Goal: Task Accomplishment & Management: Use online tool/utility

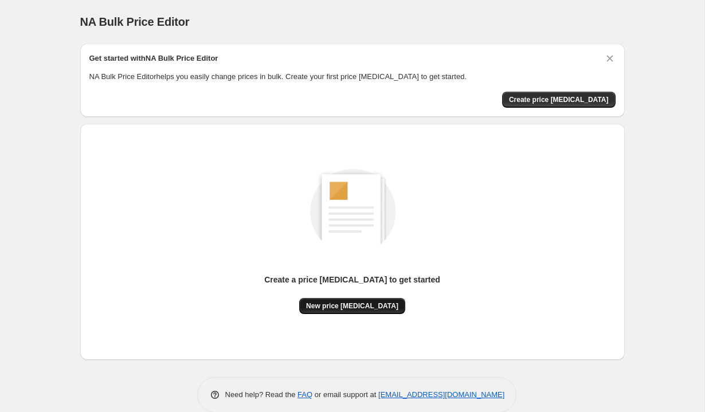
click at [356, 302] on span "New price change job" at bounding box center [352, 305] width 92 height 9
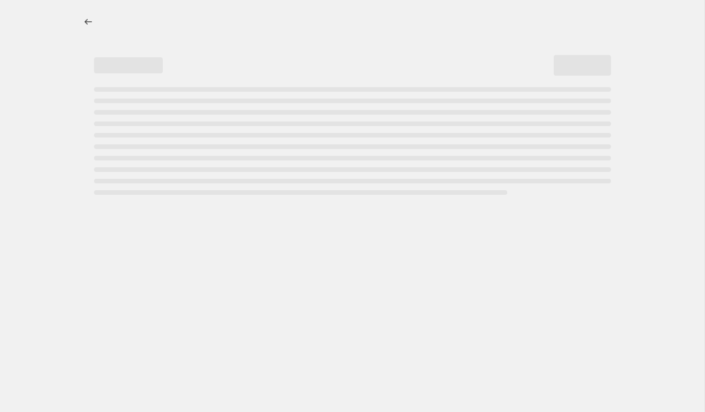
select select "percentage"
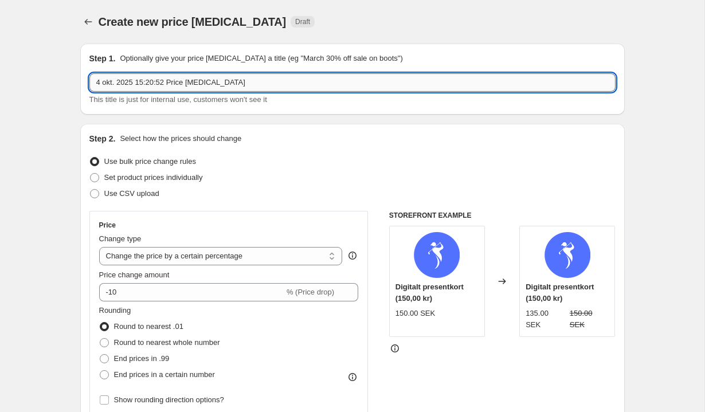
click at [228, 84] on input "4 okt. 2025 15:20:52 Price change job" at bounding box center [352, 82] width 526 height 18
type input "KAMPANJ VECKA 41"
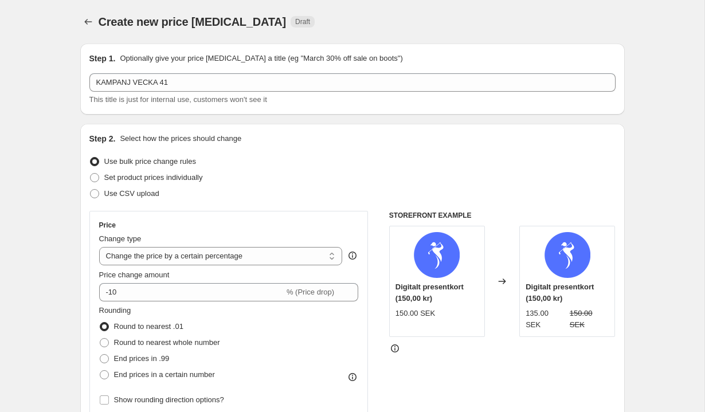
click at [108, 196] on span "Use CSV upload" at bounding box center [131, 193] width 55 height 9
click at [91, 190] on input "Use CSV upload" at bounding box center [90, 189] width 1 height 1
radio input "true"
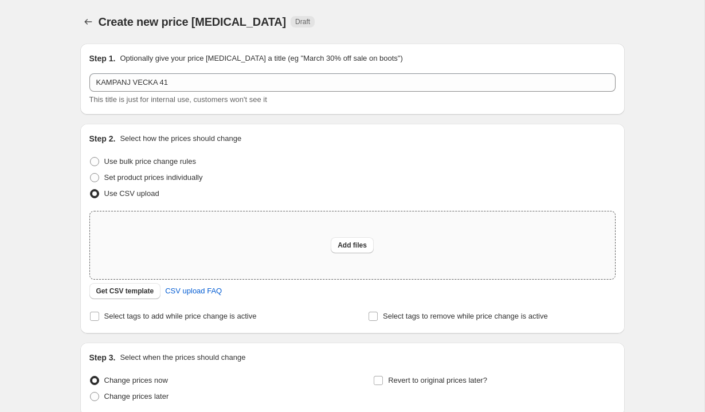
click at [291, 238] on div "Add files" at bounding box center [352, 245] width 525 height 68
type input "C:\fakepath\Kampanjpriser.numbers"
click at [241, 227] on div "Add files" at bounding box center [352, 245] width 525 height 68
type input "C:\fakepath\Kampanjpriser.csv"
click at [278, 246] on div "Add files" at bounding box center [352, 245] width 525 height 68
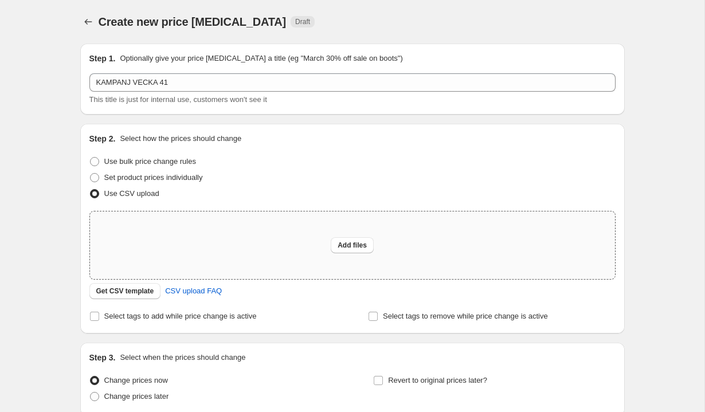
type input "C:\fakepath\Kampanjpriser.csv"
click at [322, 244] on div "Add files" at bounding box center [352, 245] width 525 height 68
type input "C:\fakepath\Kampanjpriser_V41_Cleaned.csv"
click at [252, 253] on div "Add files" at bounding box center [352, 245] width 525 height 68
type input "C:\fakepath\Kampanjpriser_V41_Cleaned_Blank.csv"
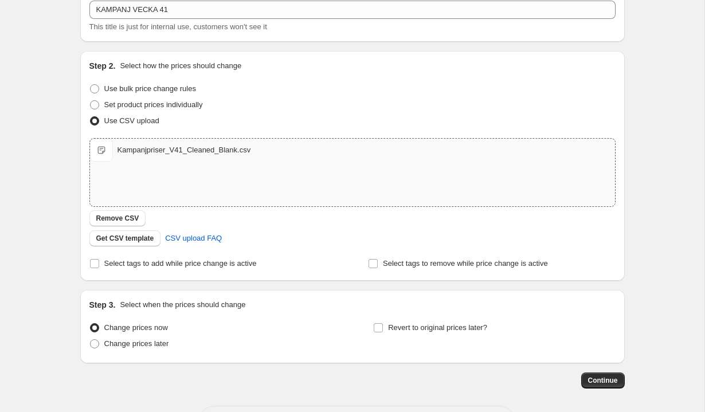
scroll to position [81, 0]
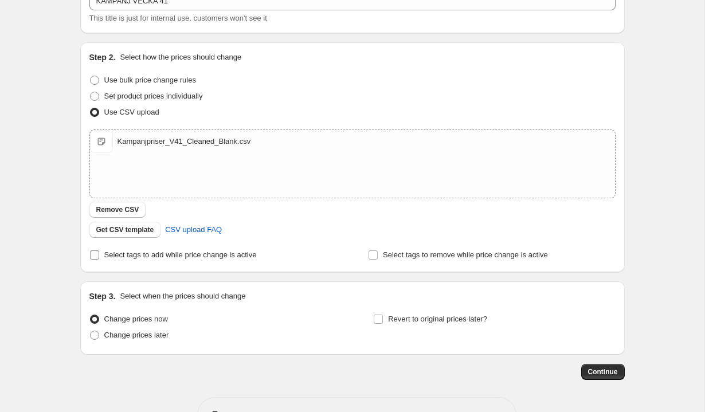
click at [189, 256] on span "Select tags to add while price change is active" at bounding box center [180, 254] width 152 height 9
click at [99, 256] on input "Select tags to add while price change is active" at bounding box center [94, 254] width 9 height 9
checkbox input "true"
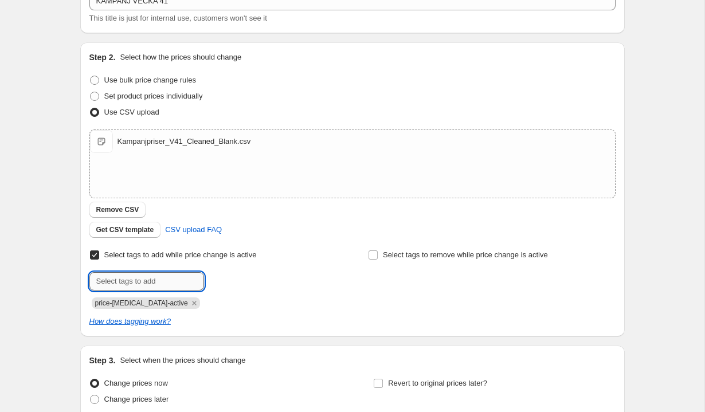
click at [172, 275] on input "text" at bounding box center [146, 281] width 115 height 18
click at [192, 302] on icon "Remove price-change-job-active" at bounding box center [194, 303] width 4 height 4
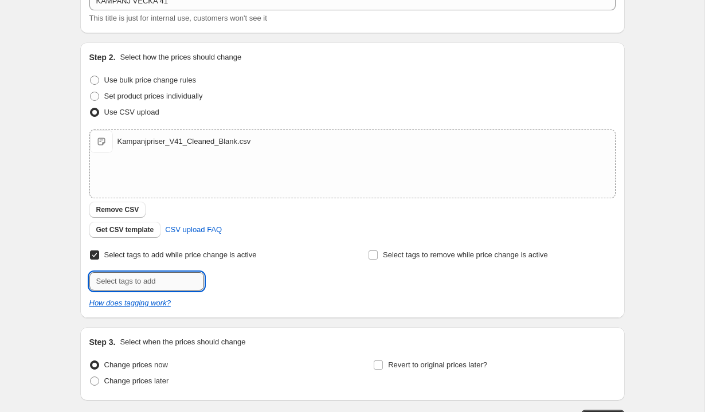
click at [171, 278] on input "text" at bounding box center [146, 281] width 115 height 18
type input "kampanjvara"
click at [233, 281] on span "kampanjvara" at bounding box center [250, 280] width 42 height 8
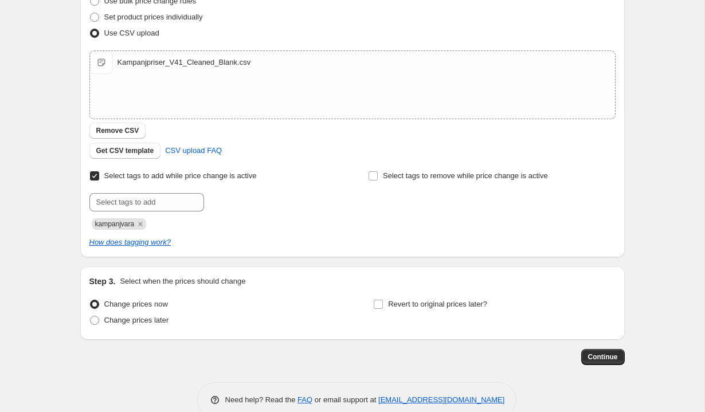
scroll to position [183, 0]
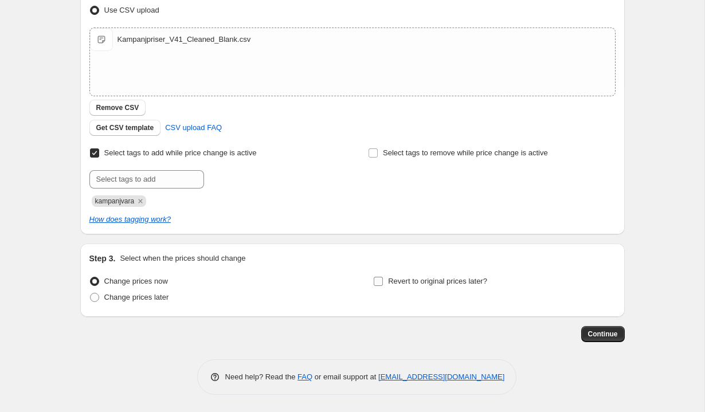
click at [378, 281] on input "Revert to original prices later?" at bounding box center [378, 281] width 9 height 9
checkbox input "true"
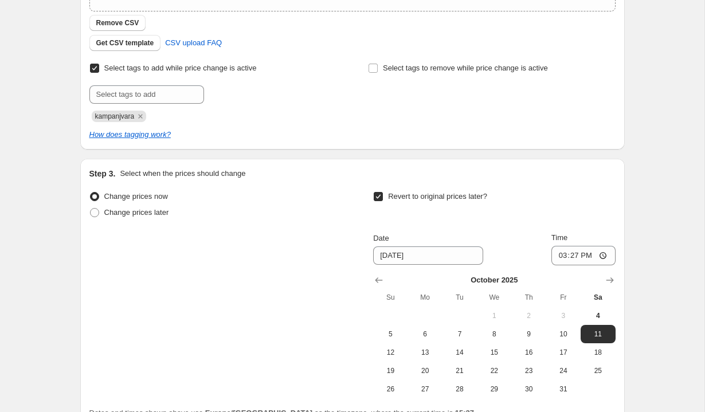
scroll to position [278, 0]
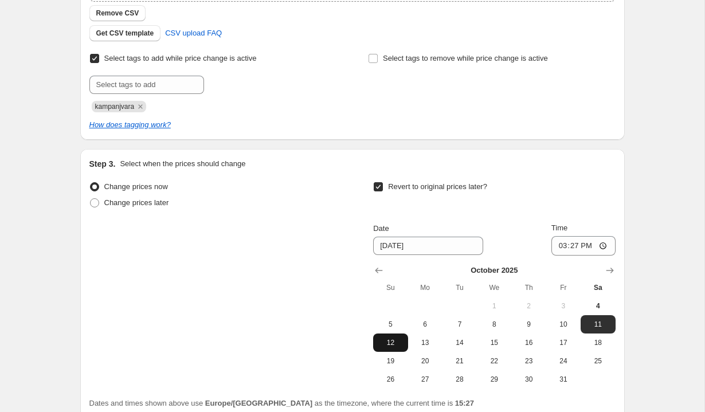
click at [392, 347] on span "12" at bounding box center [390, 342] width 25 height 9
type input "10/12/2025"
click at [575, 245] on input "15:27" at bounding box center [583, 245] width 64 height 19
type input "23:59"
click at [585, 204] on div "Revert to original prices later?" at bounding box center [494, 196] width 242 height 34
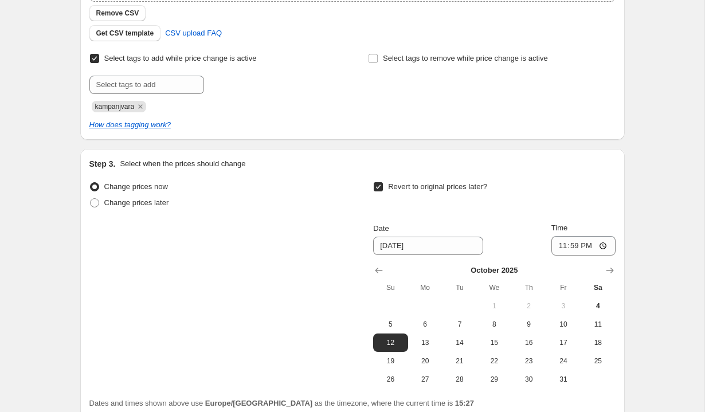
scroll to position [379, 0]
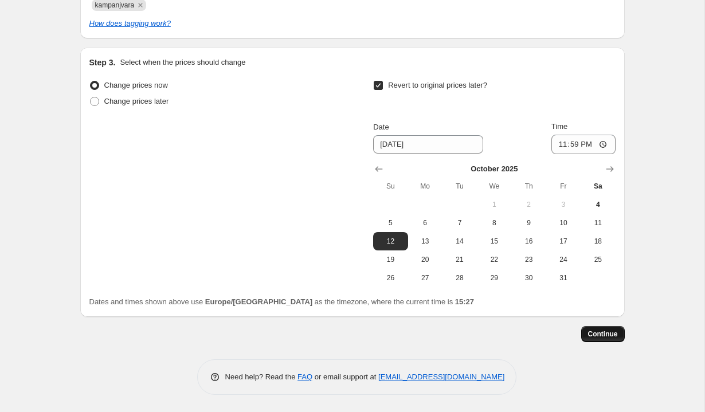
click at [605, 332] on span "Continue" at bounding box center [603, 333] width 30 height 9
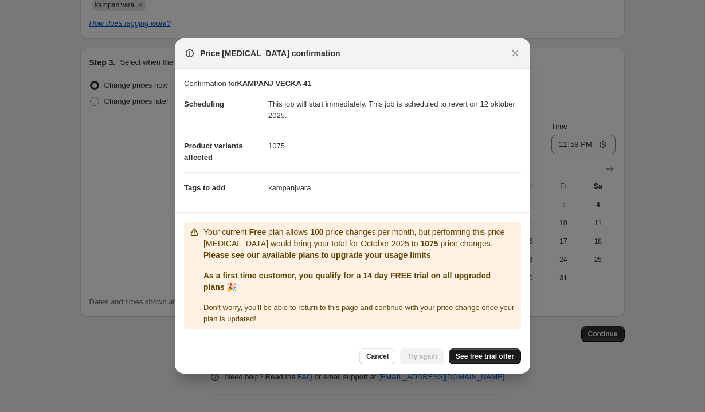
click at [484, 355] on span "See free trial offer" at bounding box center [485, 356] width 58 height 9
click at [371, 358] on span "Cancel" at bounding box center [377, 356] width 22 height 9
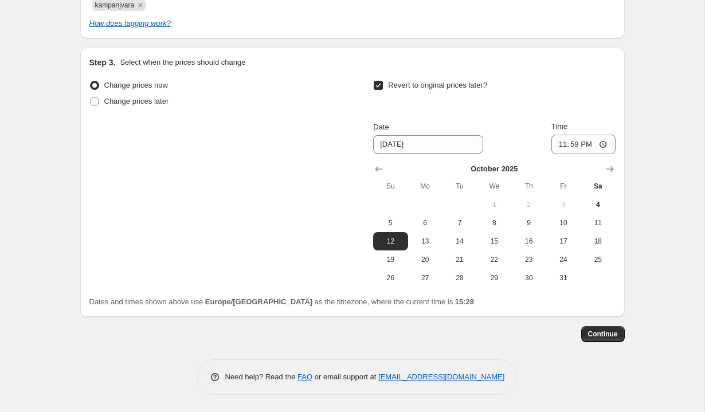
scroll to position [0, 0]
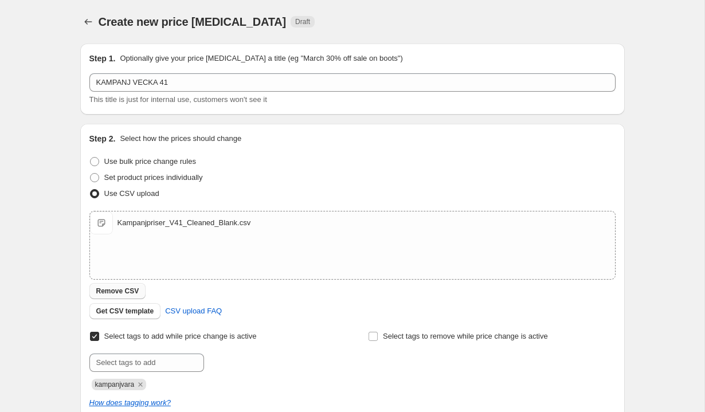
click at [123, 293] on span "Remove CSV" at bounding box center [117, 290] width 43 height 9
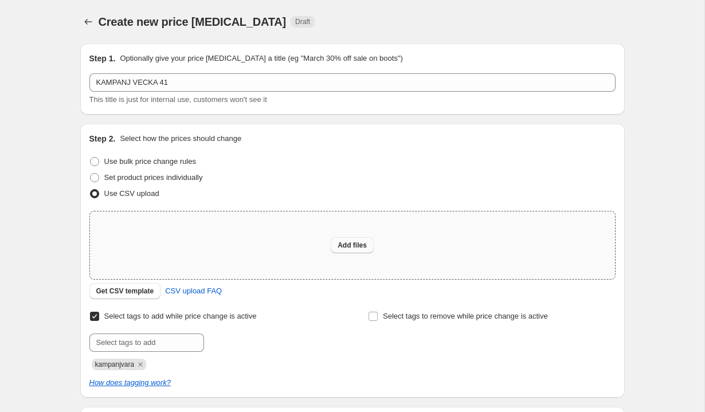
click at [354, 246] on span "Add files" at bounding box center [351, 245] width 29 height 9
type input "C:\fakepath\Kampanjpriser_V41_No_BigBrands.csv"
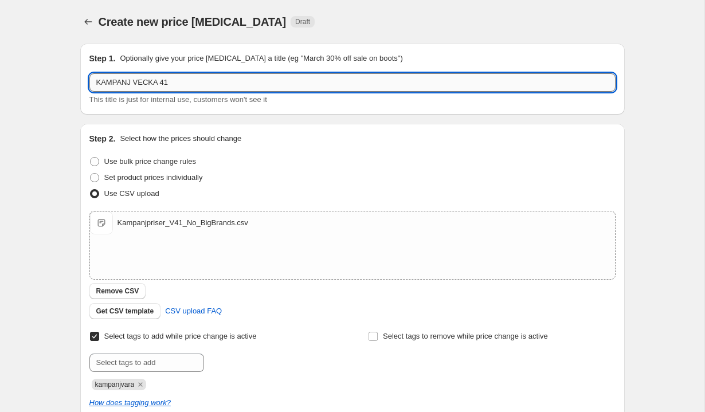
click at [115, 82] on input "KAMPANJ VECKA 41" at bounding box center [352, 82] width 526 height 18
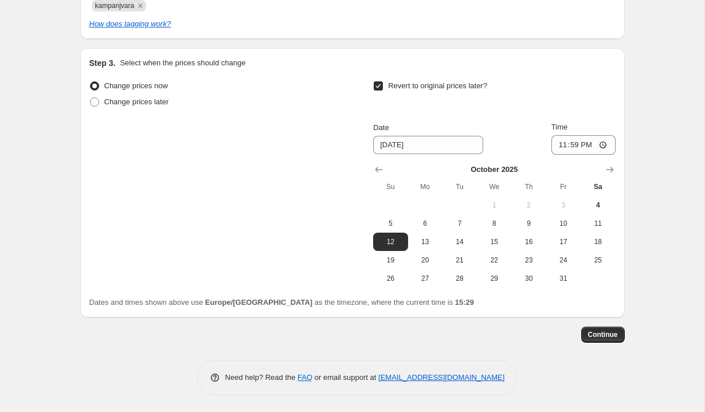
scroll to position [379, 0]
type input "V41 / GolfGeist"
click at [600, 332] on span "Continue" at bounding box center [603, 333] width 30 height 9
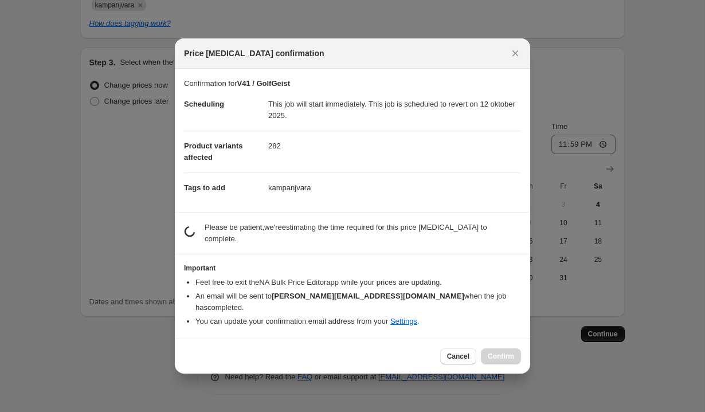
scroll to position [0, 0]
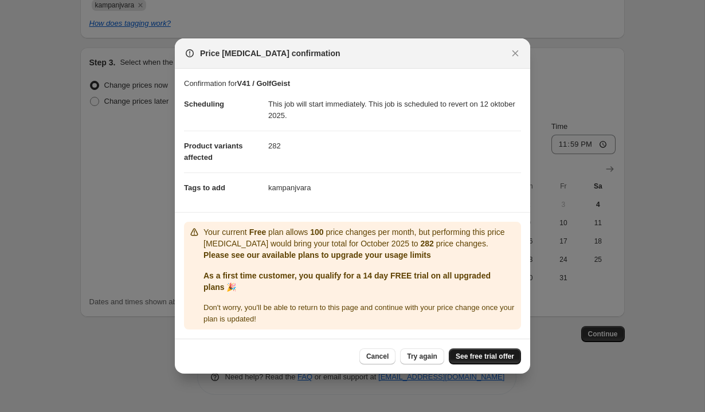
click at [492, 359] on span "See free trial offer" at bounding box center [485, 356] width 58 height 9
click at [518, 56] on icon "Close" at bounding box center [514, 53] width 11 height 11
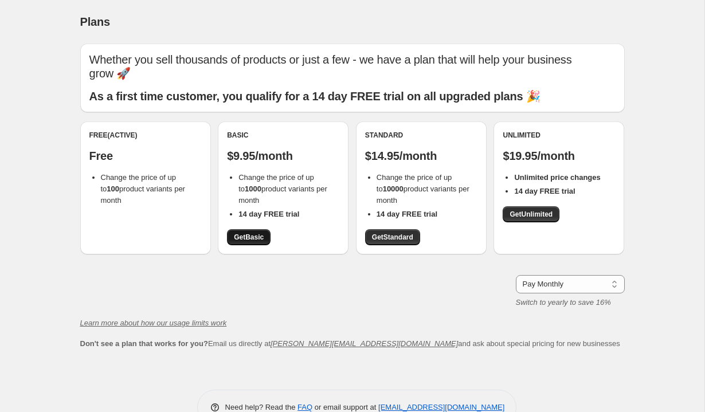
click at [256, 229] on link "Get Basic" at bounding box center [249, 237] width 44 height 16
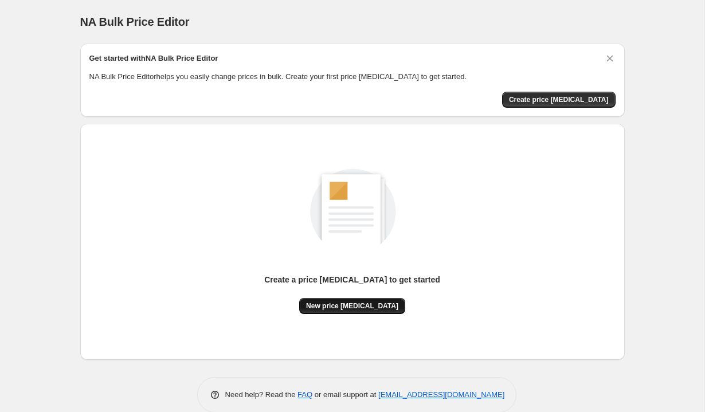
click at [335, 305] on span "New price change job" at bounding box center [352, 305] width 92 height 9
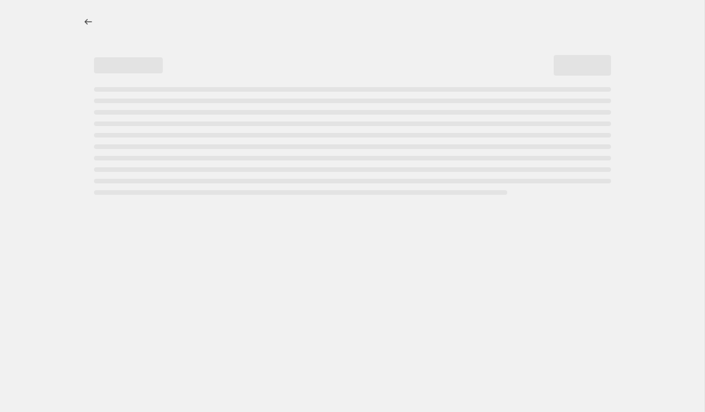
select select "percentage"
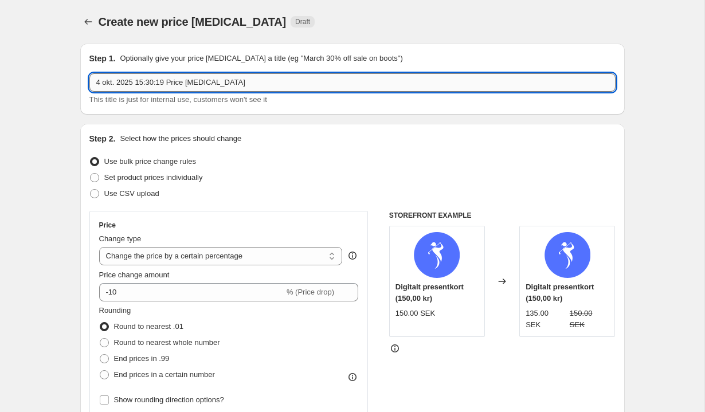
click at [179, 85] on input "4 okt. 2025 15:30:19 Price change job" at bounding box center [352, 82] width 526 height 18
type input "V41 / GolfGeist"
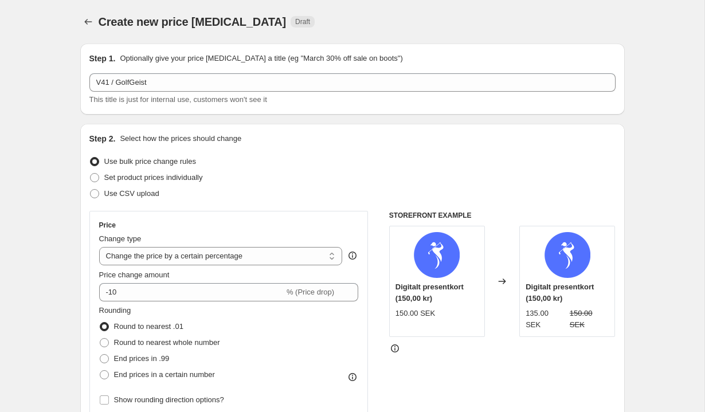
click at [105, 197] on span "Use CSV upload" at bounding box center [131, 193] width 55 height 9
click at [91, 190] on input "Use CSV upload" at bounding box center [90, 189] width 1 height 1
radio input "true"
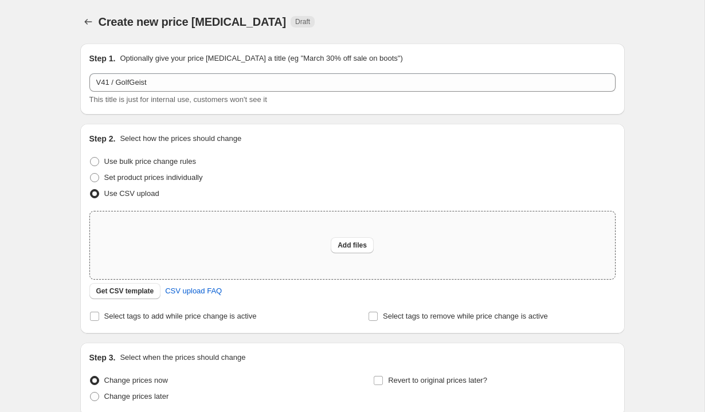
click at [190, 238] on div "Add files" at bounding box center [352, 245] width 525 height 68
type input "C:\fakepath\Kampanjpriser_V41_No_BigBrands.csv"
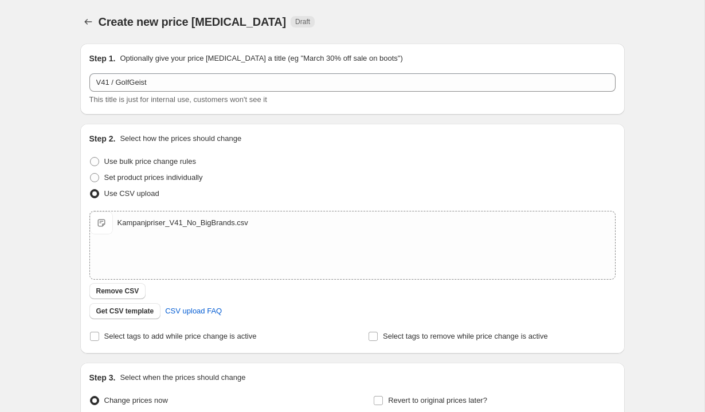
click at [110, 320] on div "Step 2. Select how the prices should change Use bulk price change rules Set pro…" at bounding box center [352, 238] width 526 height 211
click at [101, 337] on label "Select tags to add while price change is active" at bounding box center [172, 336] width 167 height 16
click at [99, 337] on input "Select tags to add while price change is active" at bounding box center [94, 336] width 9 height 9
checkbox input "true"
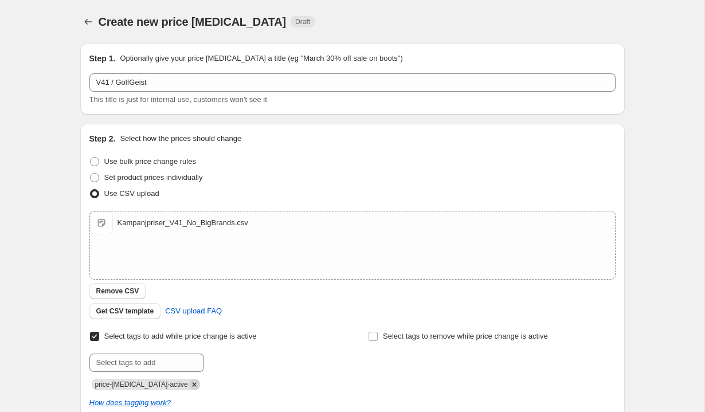
click at [189, 382] on icon "Remove price-change-job-active" at bounding box center [194, 384] width 10 height 10
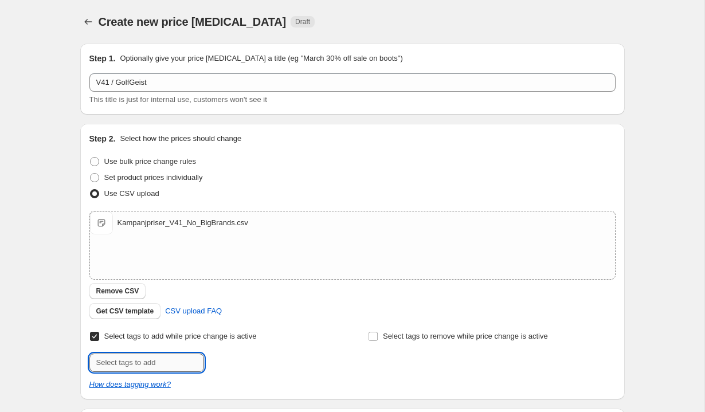
click at [149, 360] on input "text" at bounding box center [146, 363] width 115 height 18
type input "kampanjvara"
click at [89, 124] on button "Submit" at bounding box center [105, 130] width 33 height 12
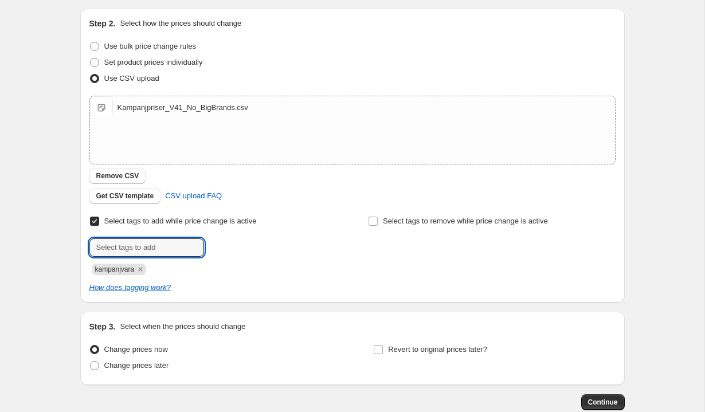
scroll to position [183, 0]
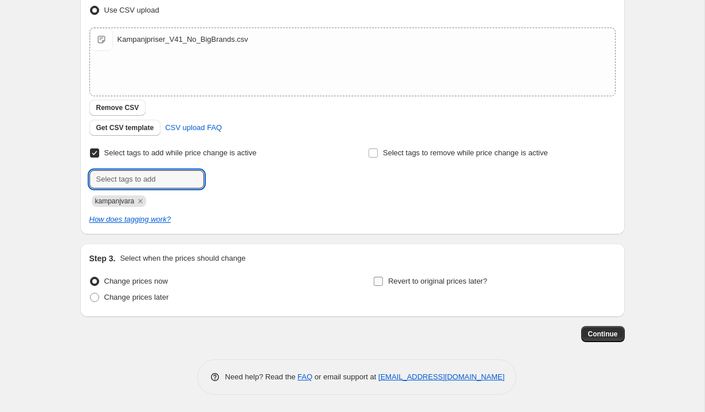
click at [401, 284] on span "Revert to original prices later?" at bounding box center [437, 281] width 99 height 9
click at [383, 284] on input "Revert to original prices later?" at bounding box center [378, 281] width 9 height 9
checkbox input "true"
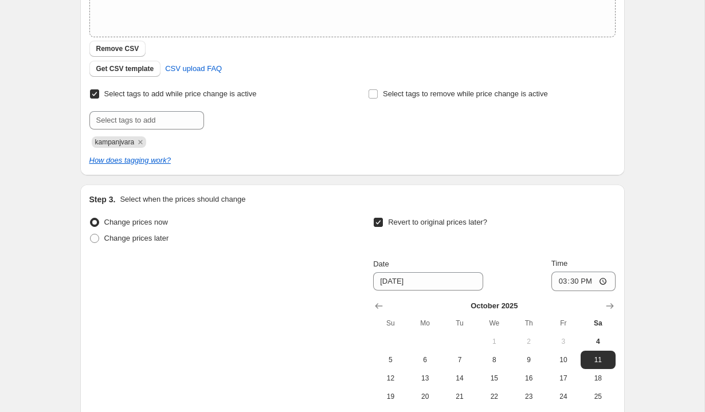
scroll to position [264, 0]
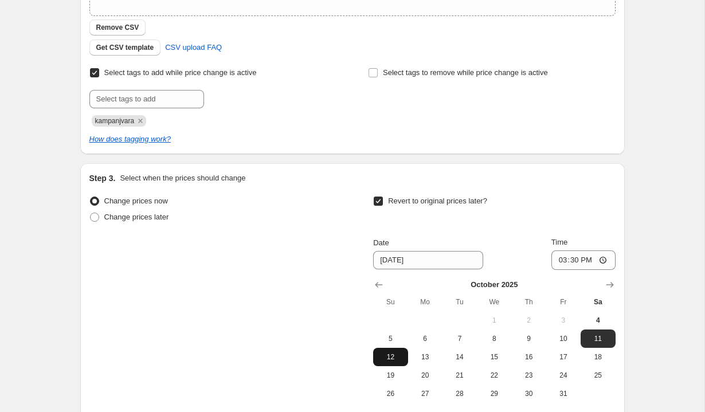
click at [392, 356] on span "12" at bounding box center [390, 356] width 25 height 9
type input "10/12/2025"
click at [572, 261] on input "15:30" at bounding box center [583, 259] width 64 height 19
type input "23:59"
click at [625, 244] on div "Create new price change job. This page is ready Create new price change job Dra…" at bounding box center [352, 131] width 572 height 791
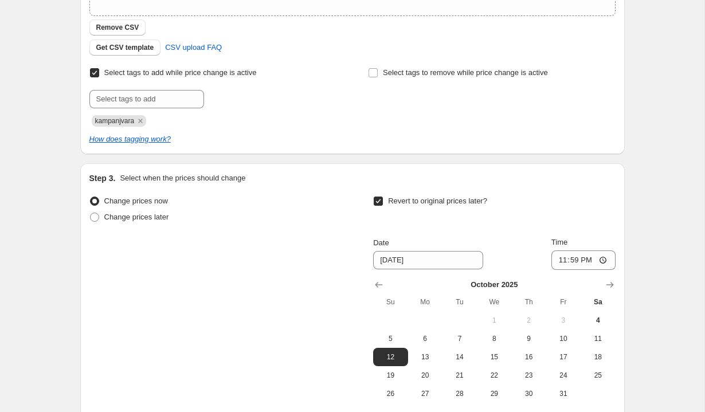
scroll to position [379, 0]
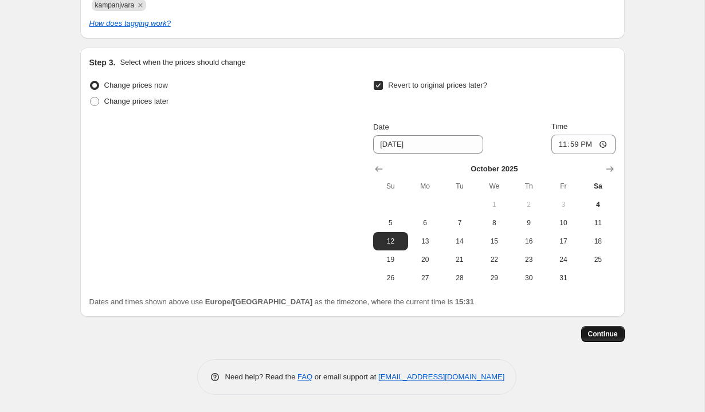
click at [602, 332] on span "Continue" at bounding box center [603, 333] width 30 height 9
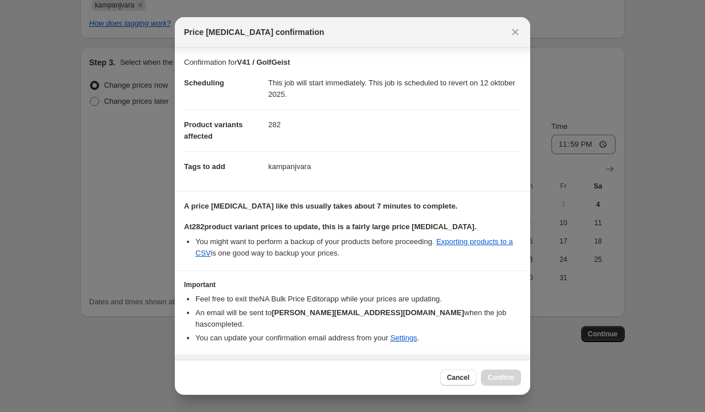
scroll to position [19, 0]
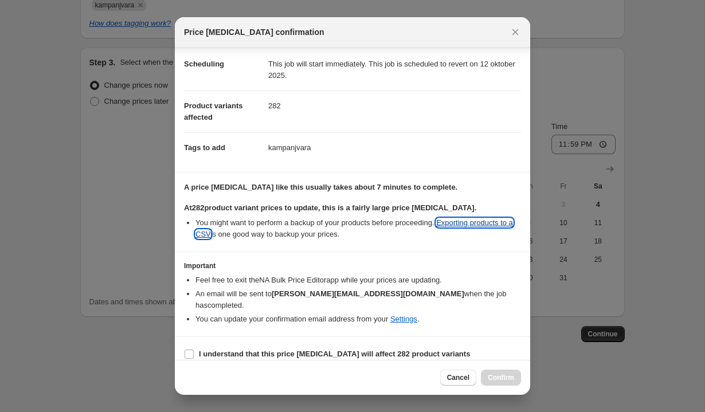
click at [487, 224] on link "Exporting products to a CSV" at bounding box center [353, 228] width 317 height 20
click at [214, 350] on b "I understand that this price change job will affect 282 product variants" at bounding box center [334, 354] width 271 height 9
click at [194, 350] on input "I understand that this price change job will affect 282 product variants" at bounding box center [189, 354] width 9 height 9
checkbox input "true"
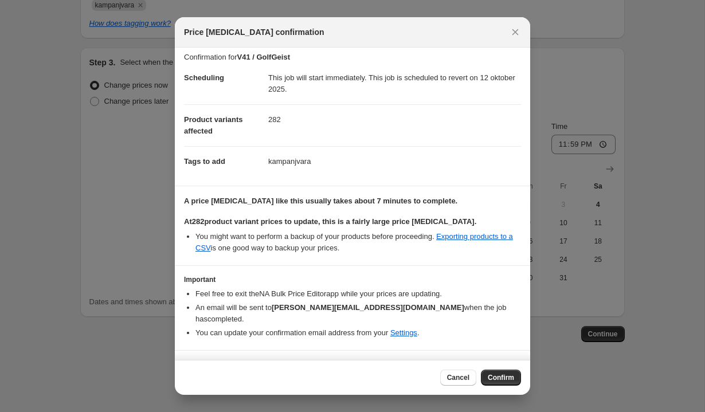
scroll to position [0, 0]
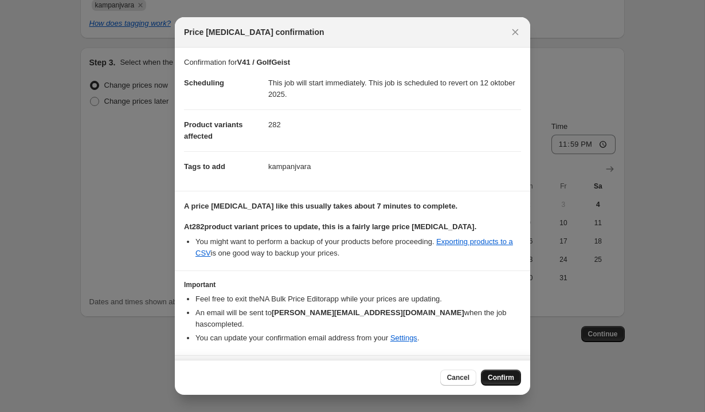
click at [496, 379] on span "Confirm" at bounding box center [501, 377] width 26 height 9
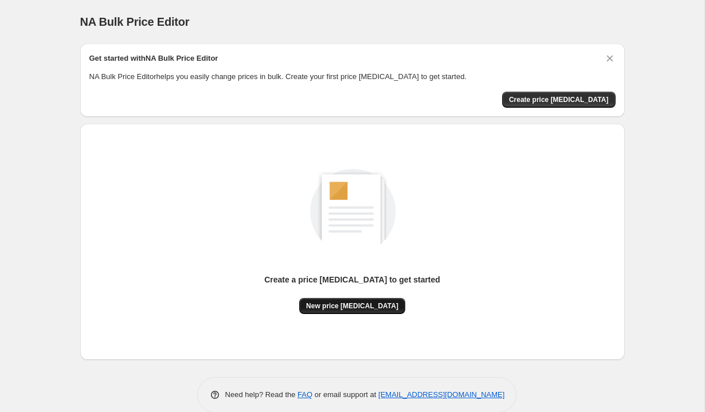
click at [358, 298] on button "New price [MEDICAL_DATA]" at bounding box center [352, 306] width 106 height 16
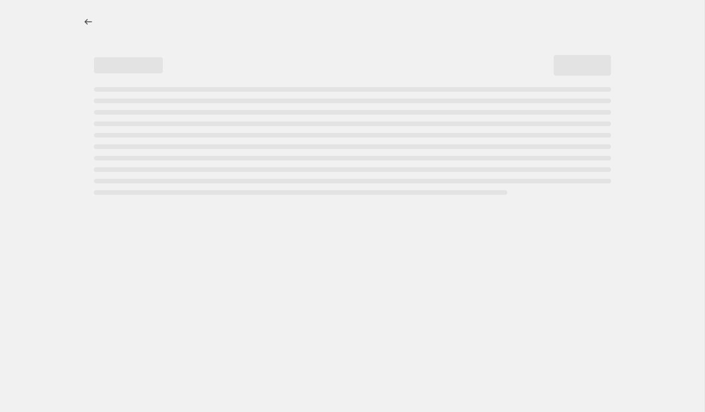
select select "percentage"
